Goal: Navigation & Orientation: Find specific page/section

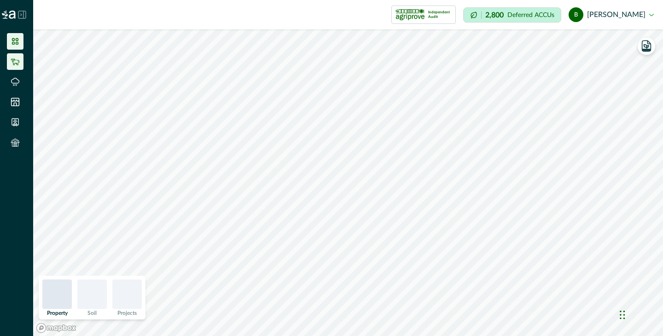
click at [12, 65] on icon at bounding box center [15, 61] width 9 height 9
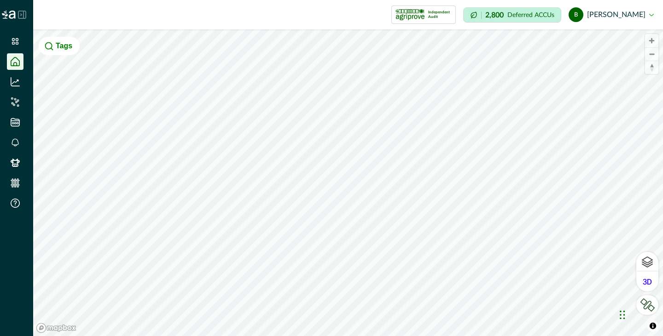
click at [53, 52] on button "Tags" at bounding box center [59, 46] width 41 height 18
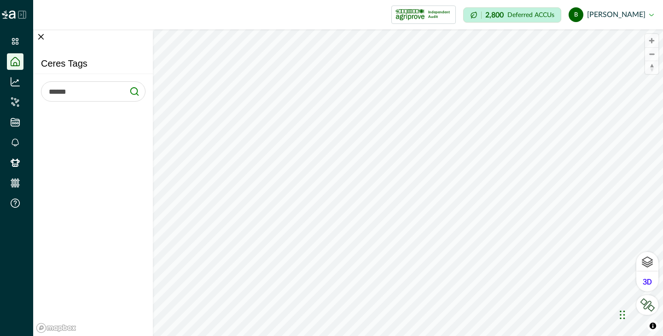
click at [57, 92] on input "text" at bounding box center [93, 91] width 104 height 20
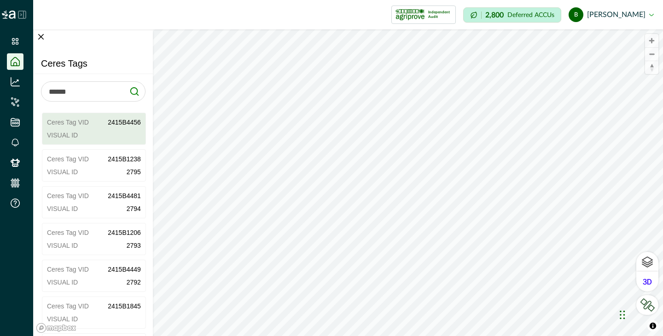
click at [68, 128] on div "Ceres Tag VID 2415B4456 Visual ID" at bounding box center [94, 129] width 94 height 22
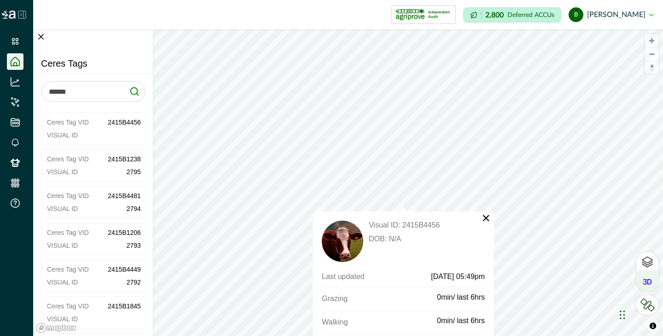
click at [649, 280] on icon at bounding box center [647, 282] width 9 height 6
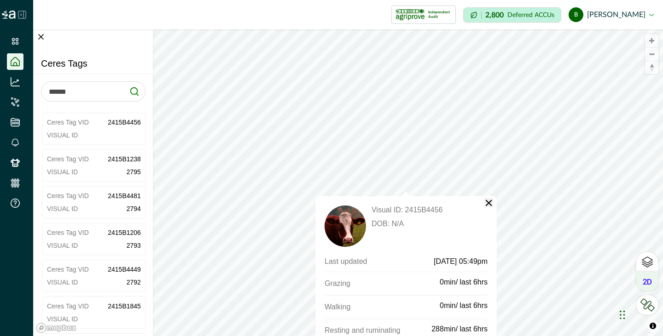
click at [492, 203] on button "×" at bounding box center [488, 202] width 9 height 9
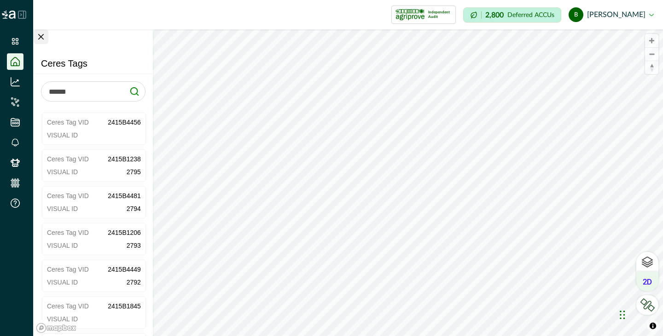
click at [41, 34] on button "Close" at bounding box center [41, 36] width 15 height 15
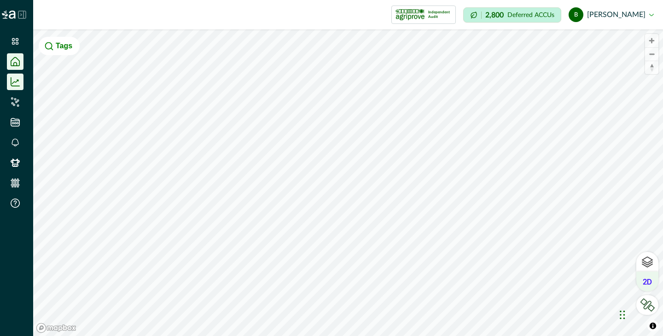
click at [17, 86] on icon at bounding box center [15, 81] width 9 height 9
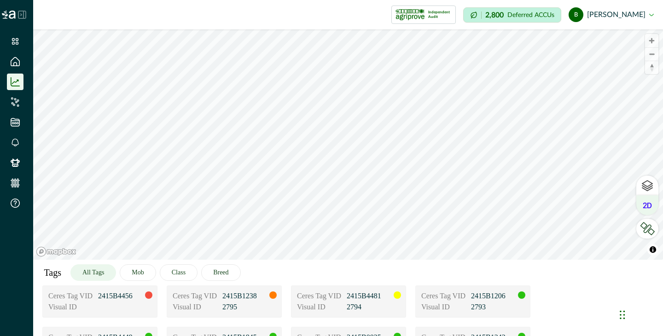
click at [24, 103] on link at bounding box center [16, 102] width 19 height 17
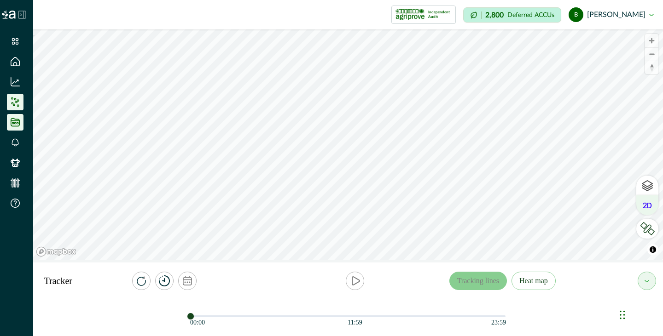
click at [19, 128] on li at bounding box center [15, 122] width 17 height 17
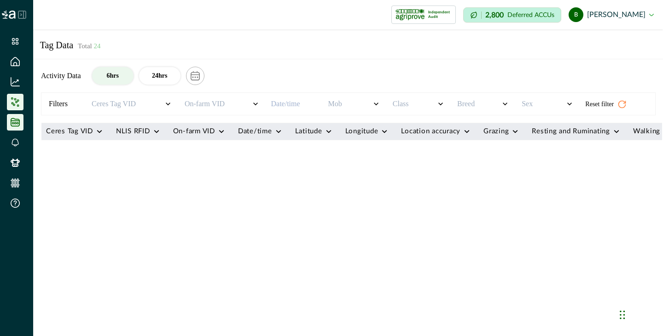
click at [18, 109] on li at bounding box center [15, 102] width 17 height 17
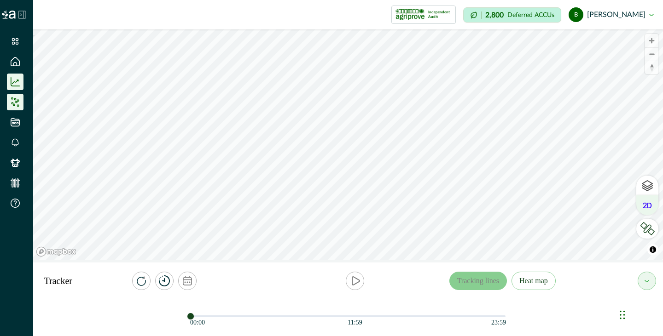
click at [20, 78] on li at bounding box center [15, 82] width 17 height 17
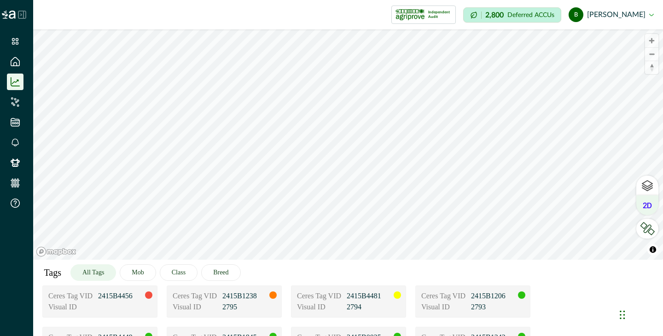
click at [19, 83] on icon at bounding box center [15, 81] width 9 height 9
click at [17, 68] on li at bounding box center [15, 61] width 17 height 17
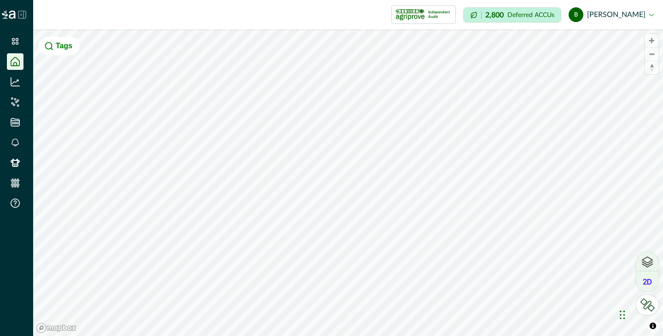
click at [644, 261] on icon at bounding box center [647, 260] width 11 height 7
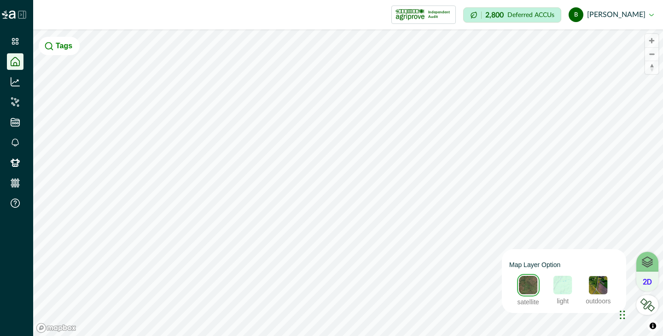
click at [603, 282] on img at bounding box center [598, 285] width 21 height 21
click at [572, 288] on div "satellite light outdoors" at bounding box center [564, 290] width 110 height 32
click at [559, 289] on img at bounding box center [562, 285] width 21 height 21
click at [518, 289] on img at bounding box center [527, 285] width 21 height 21
click at [656, 39] on span "Zoom in" at bounding box center [651, 40] width 13 height 13
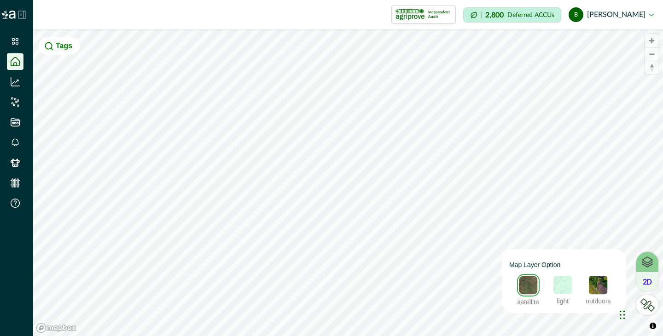
click at [533, 286] on img at bounding box center [528, 285] width 23 height 23
drag, startPoint x: 637, startPoint y: 263, endPoint x: 642, endPoint y: 264, distance: 5.1
click at [637, 264] on div at bounding box center [647, 262] width 22 height 20
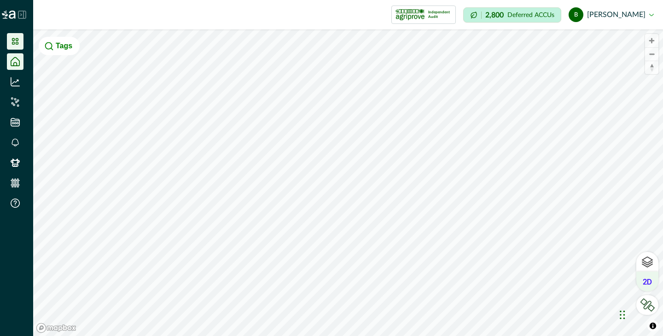
click at [11, 38] on icon at bounding box center [15, 41] width 9 height 9
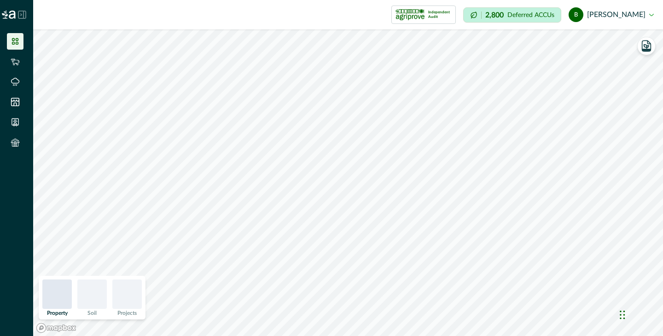
click at [17, 40] on icon at bounding box center [15, 41] width 9 height 9
click at [17, 44] on icon at bounding box center [15, 41] width 6 height 6
click at [22, 16] on icon at bounding box center [22, 15] width 8 height 8
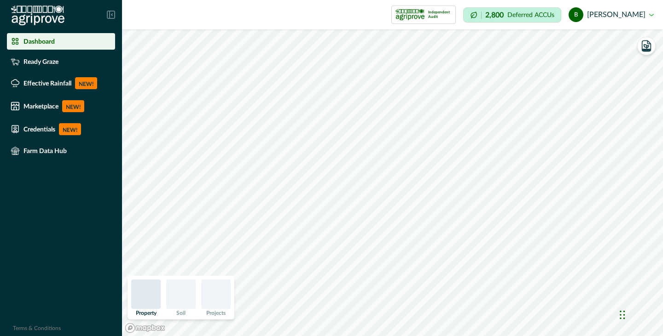
click at [31, 41] on p "Dashboard" at bounding box center [38, 41] width 31 height 7
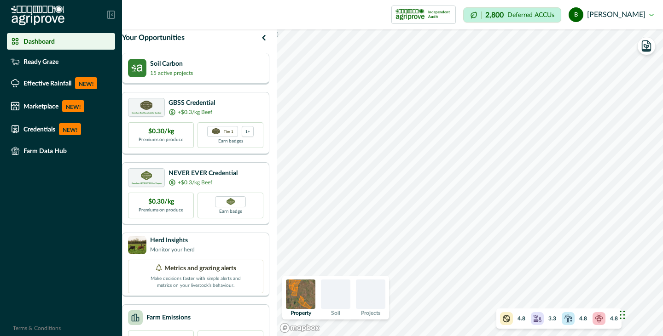
click at [165, 69] on p "Soil Carbon" at bounding box center [171, 64] width 43 height 10
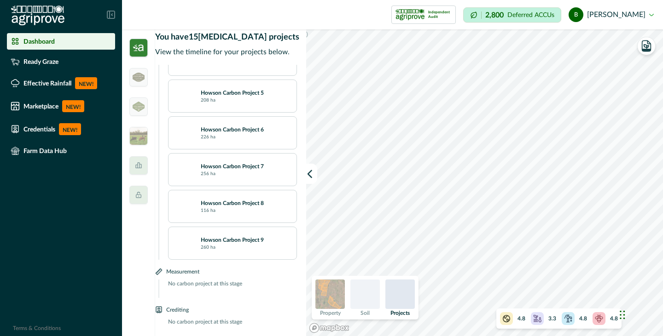
scroll to position [475, 0]
click at [138, 70] on div at bounding box center [138, 77] width 18 height 18
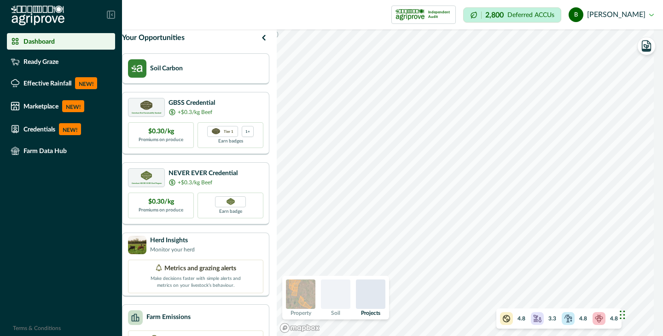
click at [156, 43] on p "Your Opportunities" at bounding box center [153, 37] width 63 height 11
click at [162, 77] on p "15 active projects" at bounding box center [171, 73] width 43 height 8
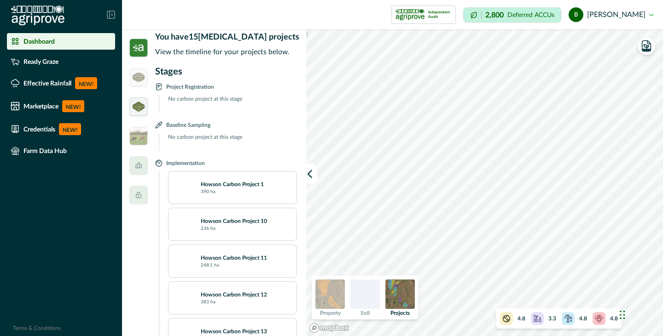
click at [143, 110] on img at bounding box center [139, 107] width 12 height 10
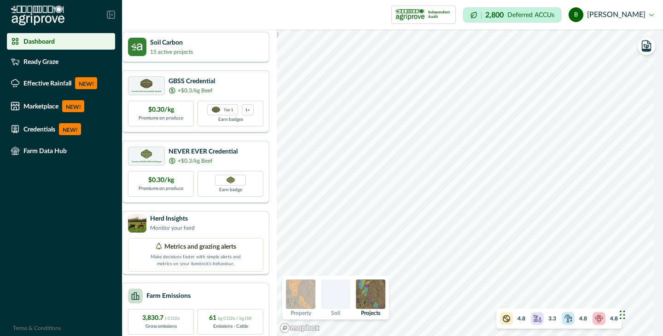
scroll to position [0, 0]
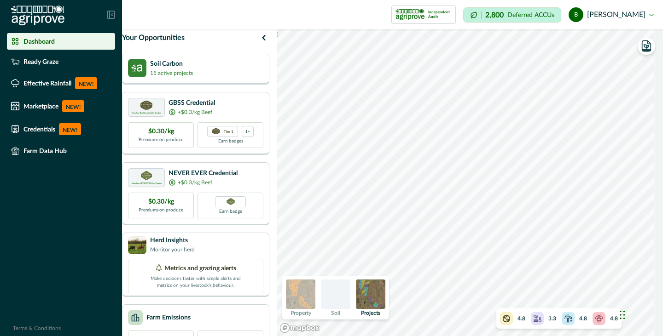
click at [210, 73] on div "Soil Carbon 15 active projects" at bounding box center [195, 68] width 135 height 18
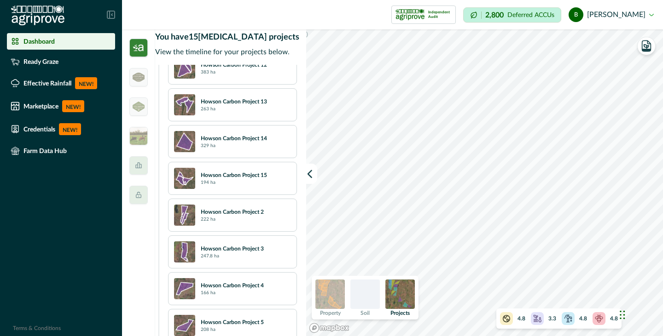
scroll to position [475, 0]
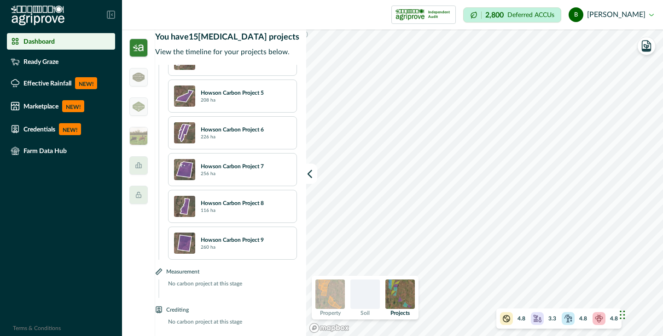
click at [632, 15] on button "b [PERSON_NAME]" at bounding box center [610, 15] width 85 height 22
click at [597, 43] on button "Sign out" at bounding box center [602, 41] width 102 height 15
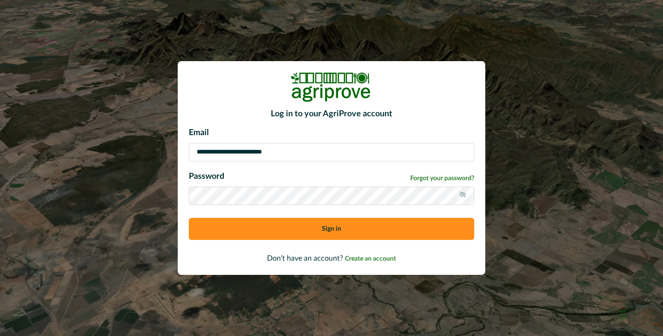
click at [316, 141] on div "**********" at bounding box center [331, 144] width 285 height 35
click at [308, 154] on input "**********" at bounding box center [331, 152] width 285 height 18
type input "**********"
click at [276, 225] on button "Sign in" at bounding box center [331, 229] width 285 height 22
